Goal: Task Accomplishment & Management: Manage account settings

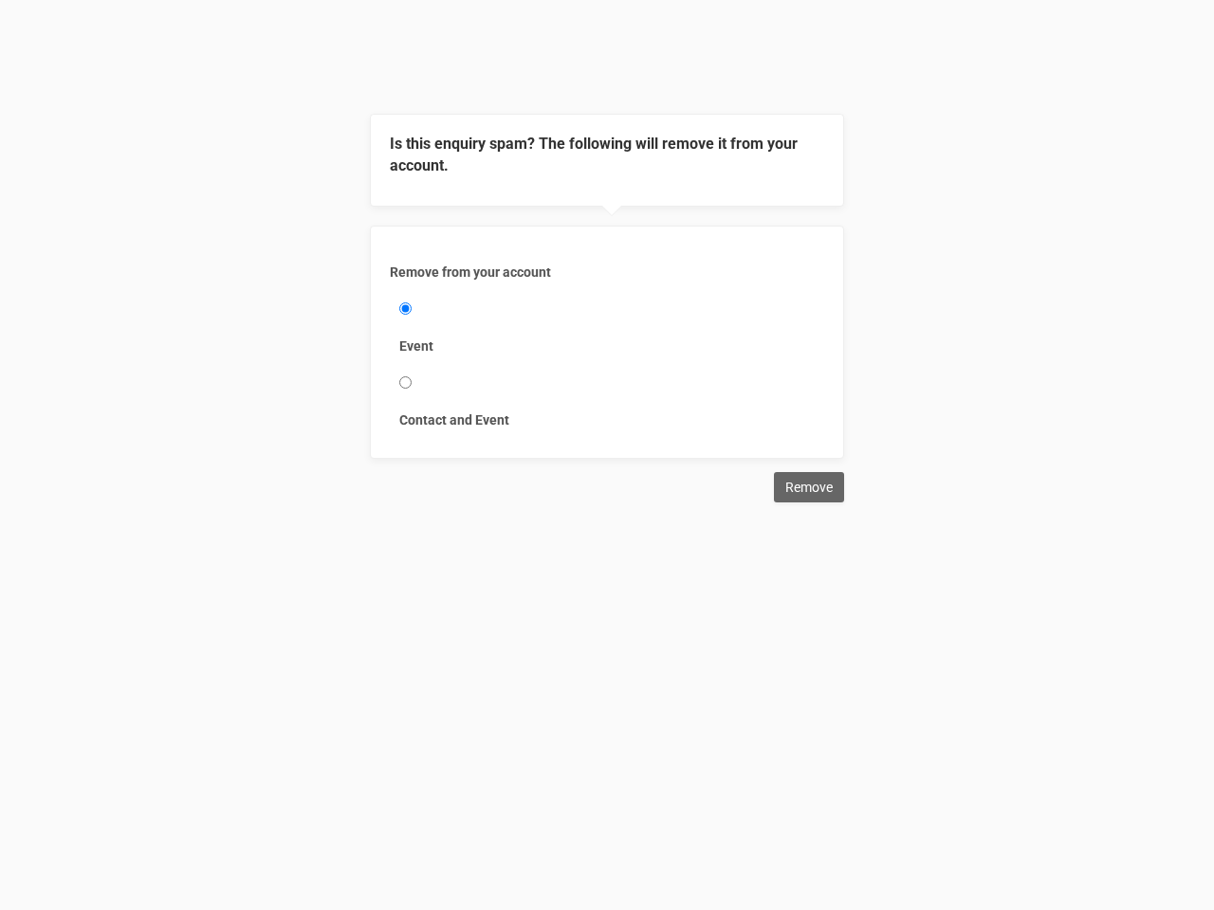
click at [607, 251] on div "Remove from your account Event Contact and Event" at bounding box center [607, 342] width 474 height 233
click at [607, 229] on div "Remove from your account Event Contact and Event" at bounding box center [607, 342] width 474 height 233
click at [607, 342] on label "Event" at bounding box center [606, 346] width 415 height 19
click at [411, 315] on input "Event" at bounding box center [405, 308] width 12 height 12
click at [809, 487] on input "Remove" at bounding box center [809, 487] width 70 height 30
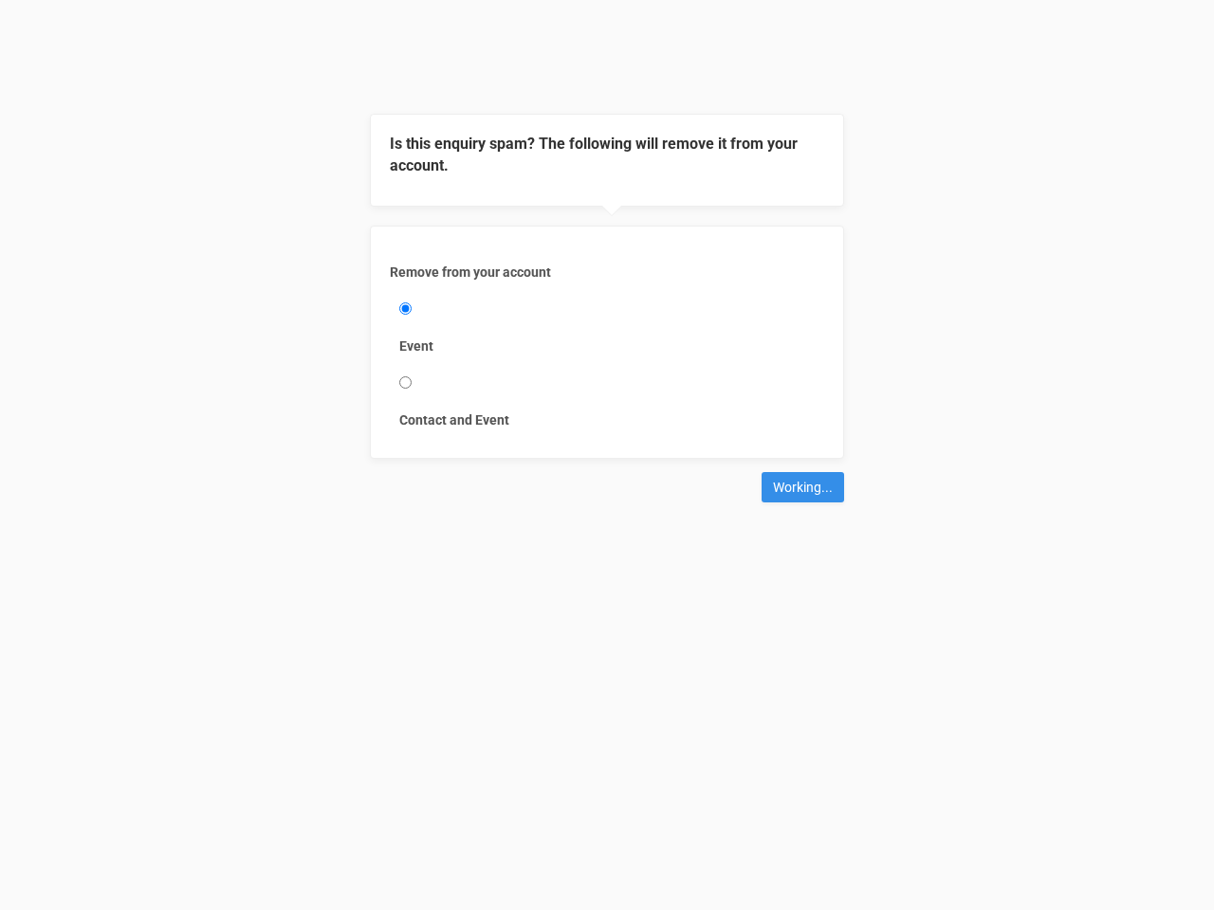
type input "Remove"
